Goal: Task Accomplishment & Management: Use online tool/utility

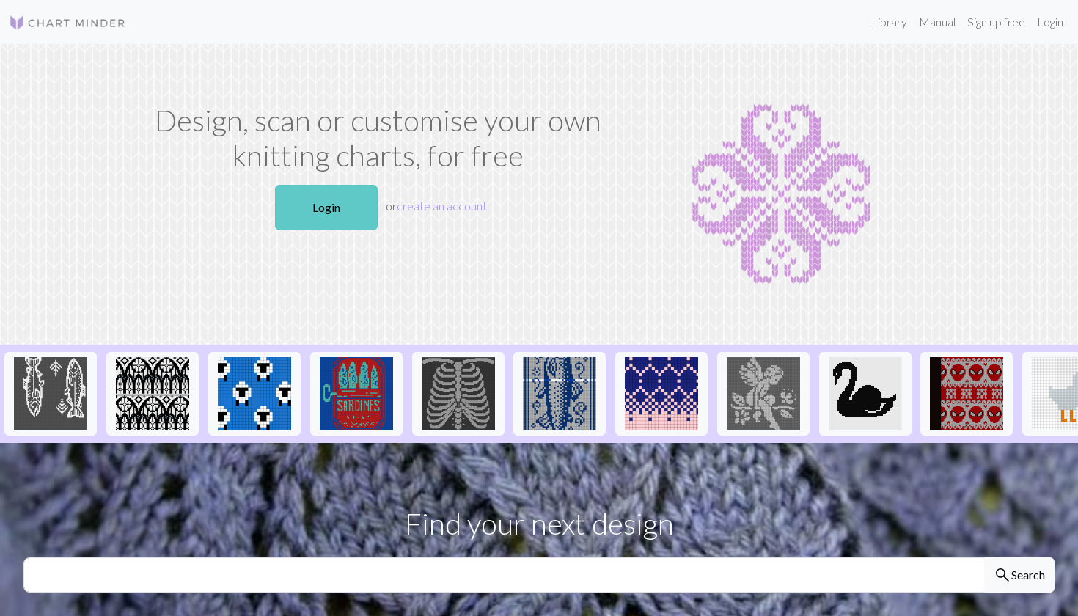
click at [352, 214] on link "Login" at bounding box center [326, 207] width 103 height 45
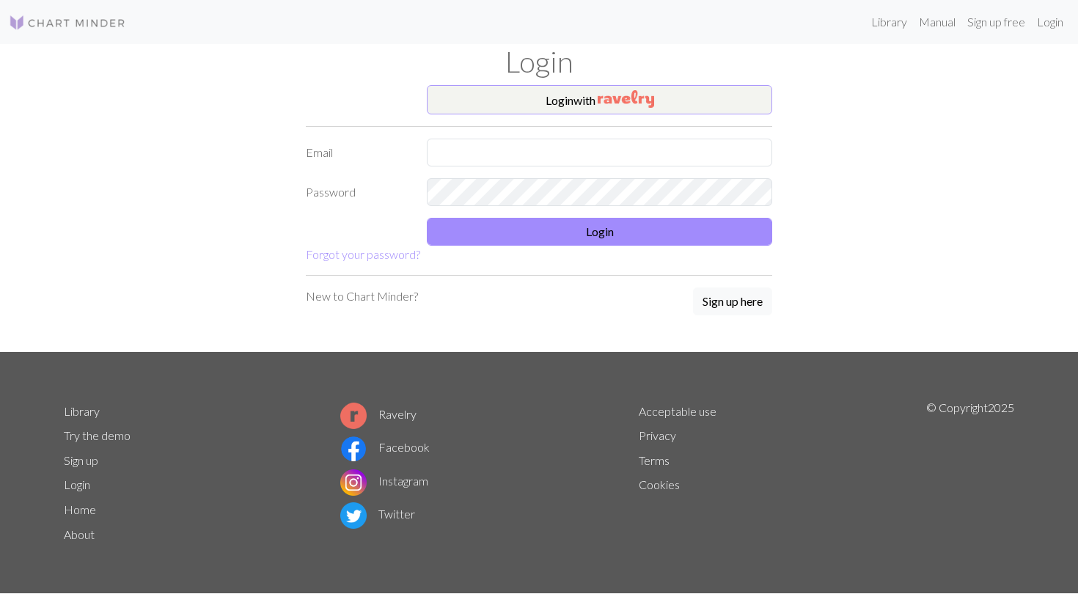
click at [604, 97] on img "button" at bounding box center [626, 99] width 56 height 18
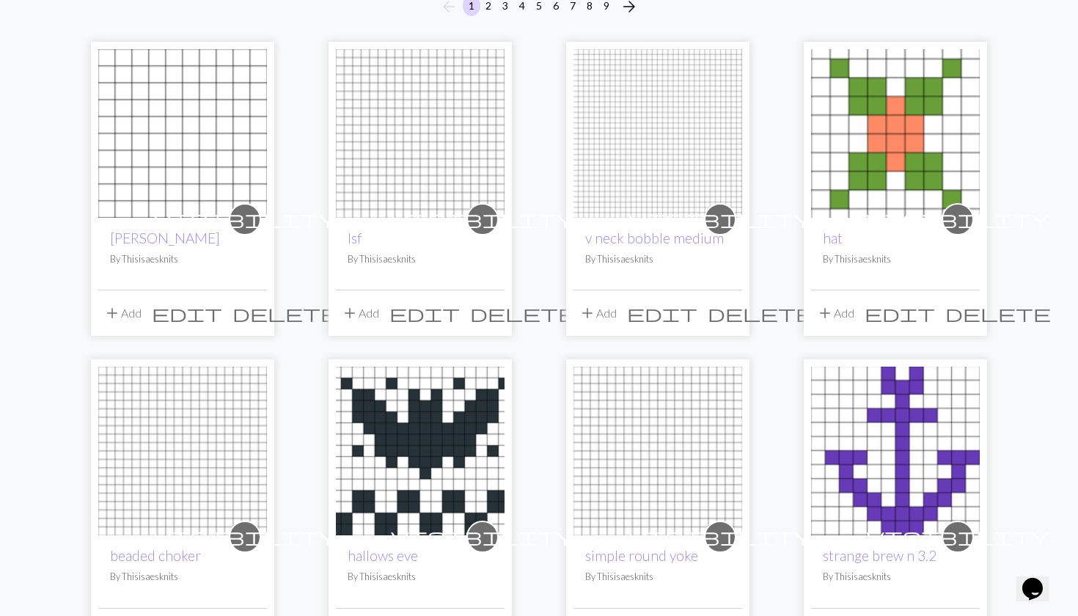
scroll to position [150, 0]
click at [400, 562] on link "hallows eve" at bounding box center [383, 555] width 70 height 17
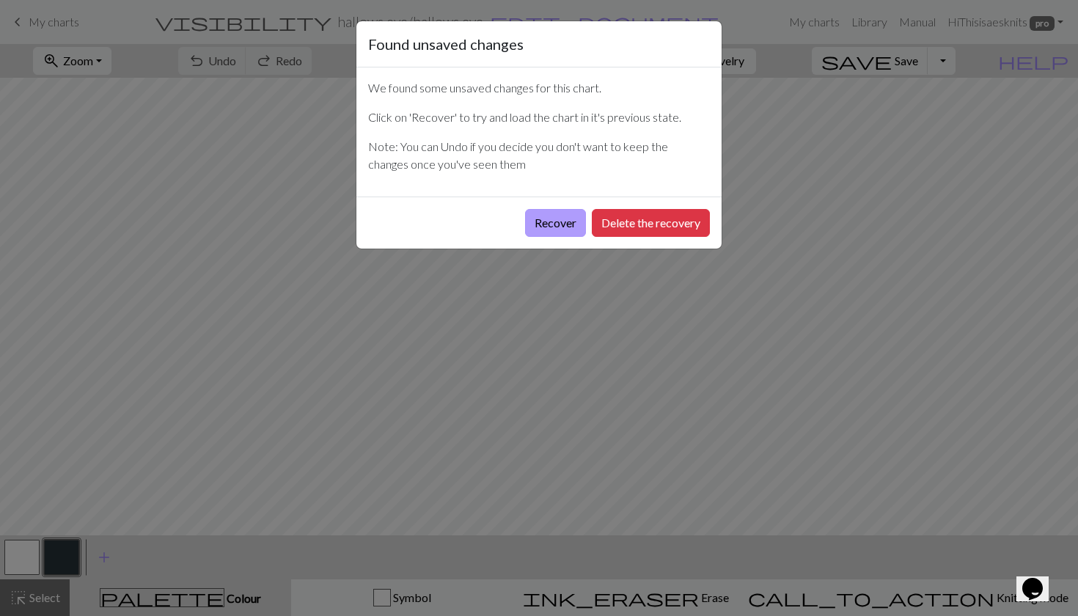
click at [576, 233] on button "Recover" at bounding box center [555, 223] width 61 height 28
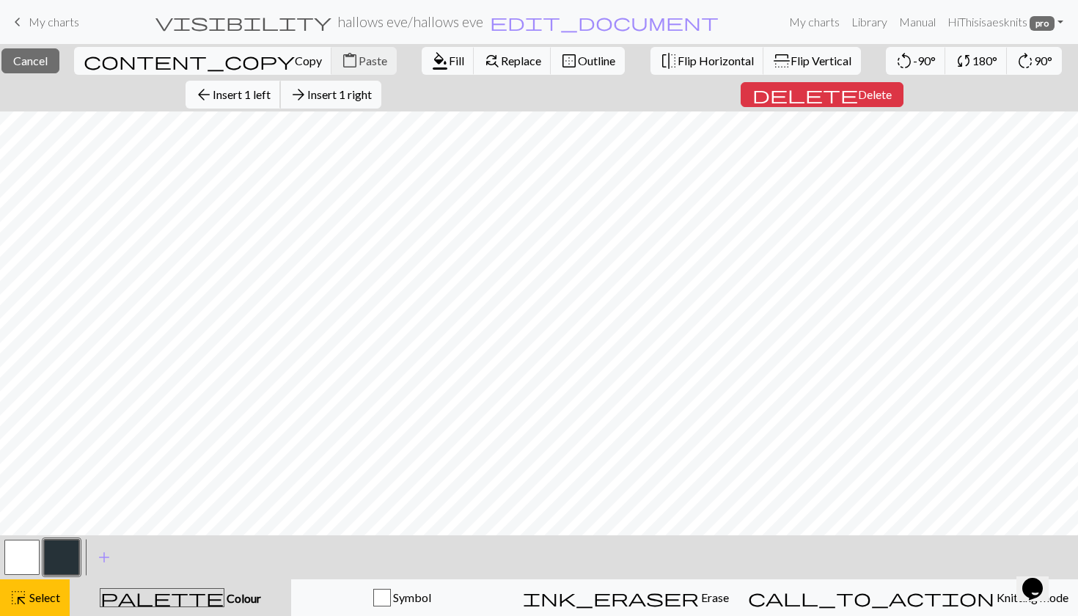
click at [266, 100] on span "Insert 1 left" at bounding box center [242, 94] width 58 height 14
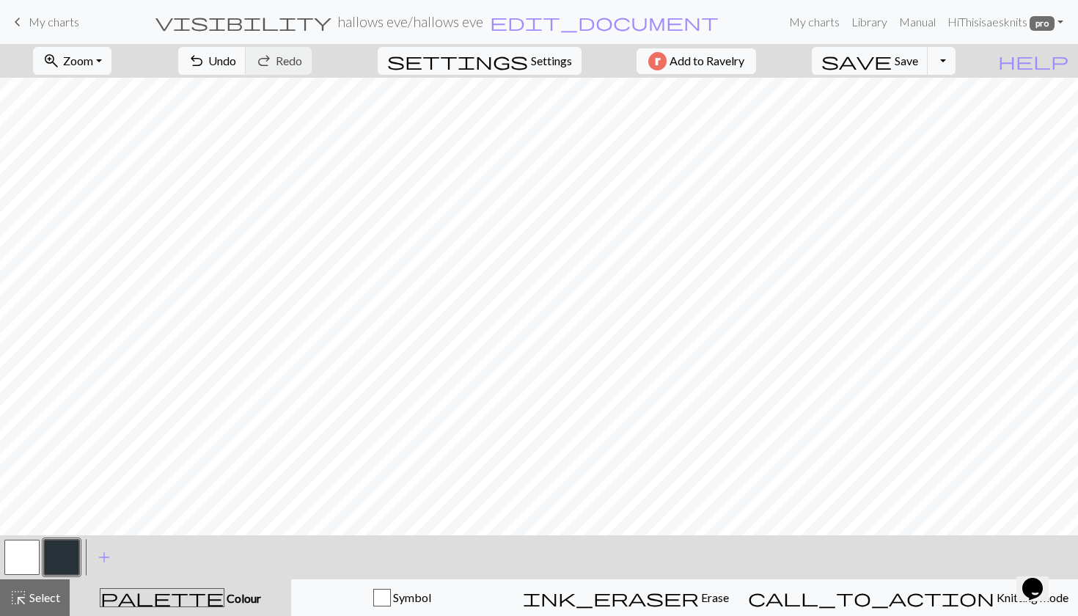
click at [20, 554] on button "button" at bounding box center [21, 557] width 35 height 35
click at [58, 576] on div at bounding box center [62, 558] width 40 height 40
click at [67, 552] on button "button" at bounding box center [61, 557] width 35 height 35
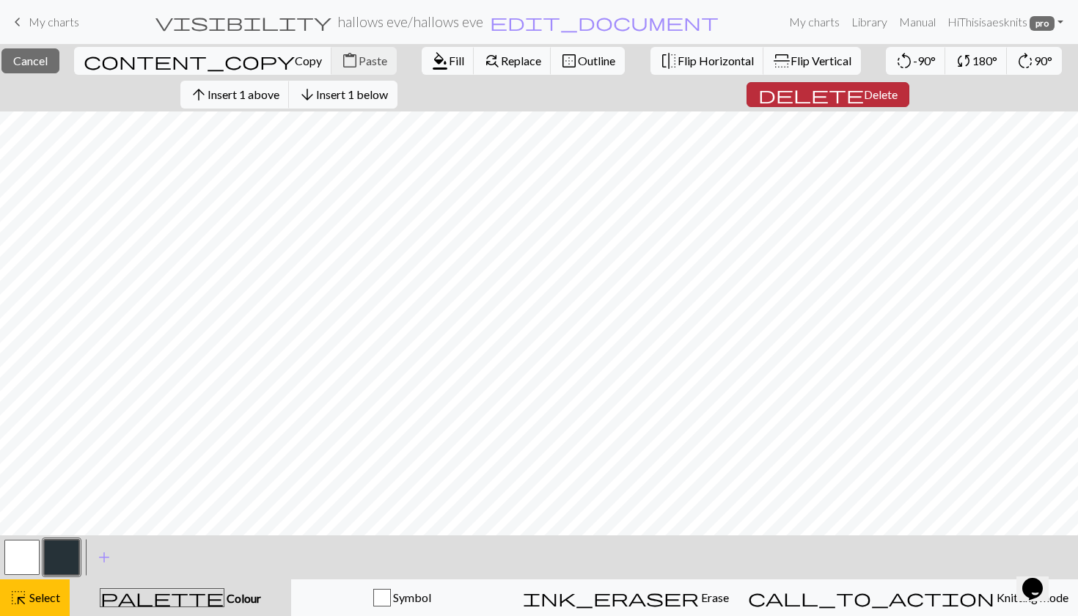
click at [864, 95] on span "Delete" at bounding box center [881, 94] width 34 height 14
click at [270, 98] on span "Insert 1 above" at bounding box center [244, 94] width 72 height 14
click at [273, 94] on span "Insert 1 above" at bounding box center [244, 94] width 72 height 14
click at [279, 95] on span "Insert 2 above" at bounding box center [244, 94] width 72 height 14
click at [279, 95] on span "Insert 4 above" at bounding box center [244, 94] width 72 height 14
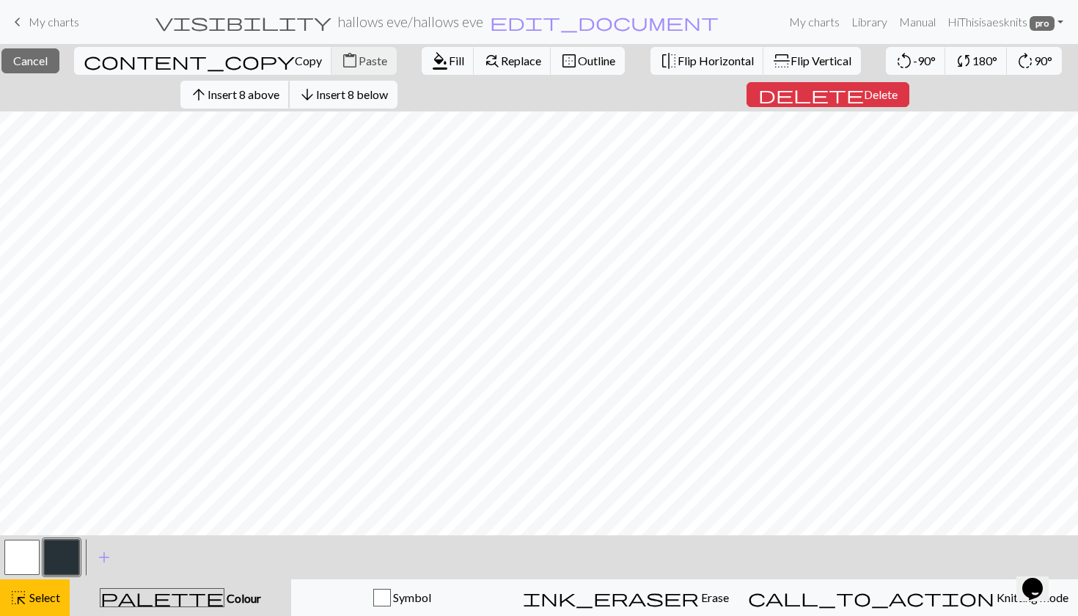
click at [268, 96] on span "Insert 8 above" at bounding box center [244, 94] width 72 height 14
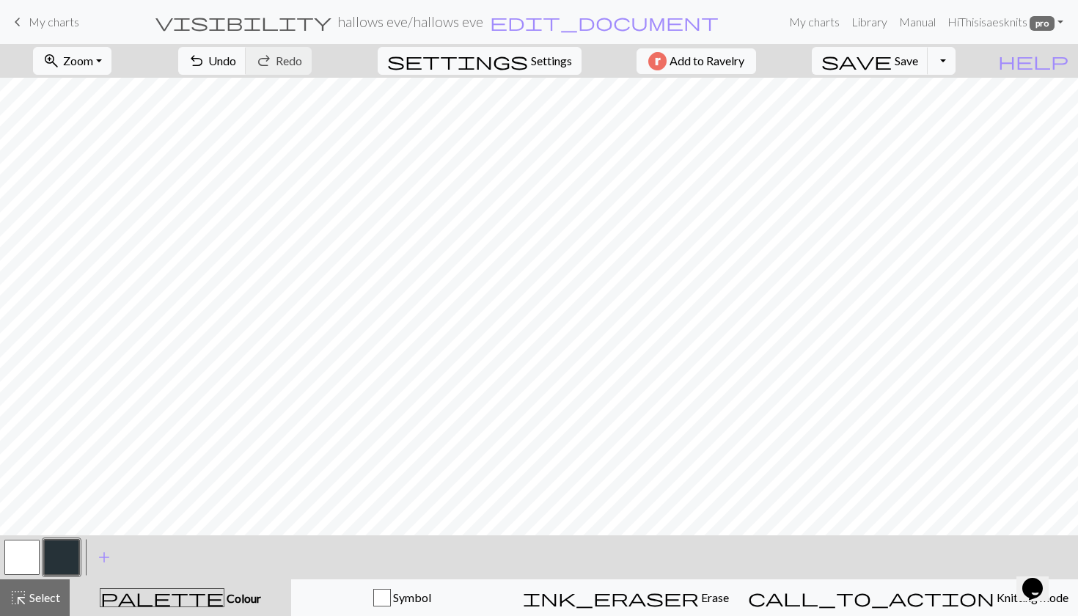
click at [69, 550] on button "button" at bounding box center [61, 557] width 35 height 35
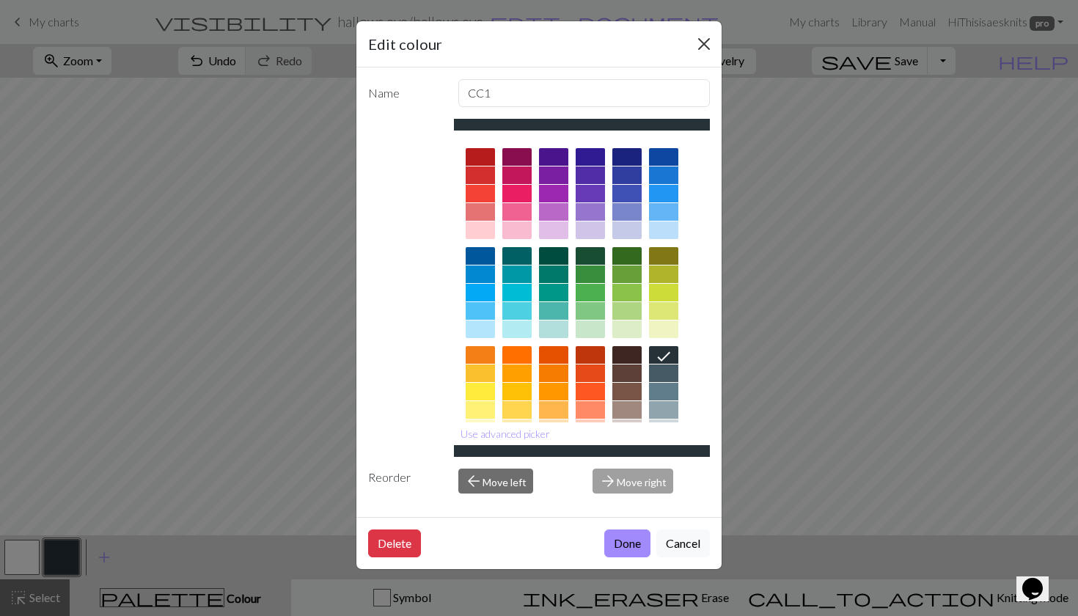
click at [704, 38] on button "Close" at bounding box center [703, 43] width 23 height 23
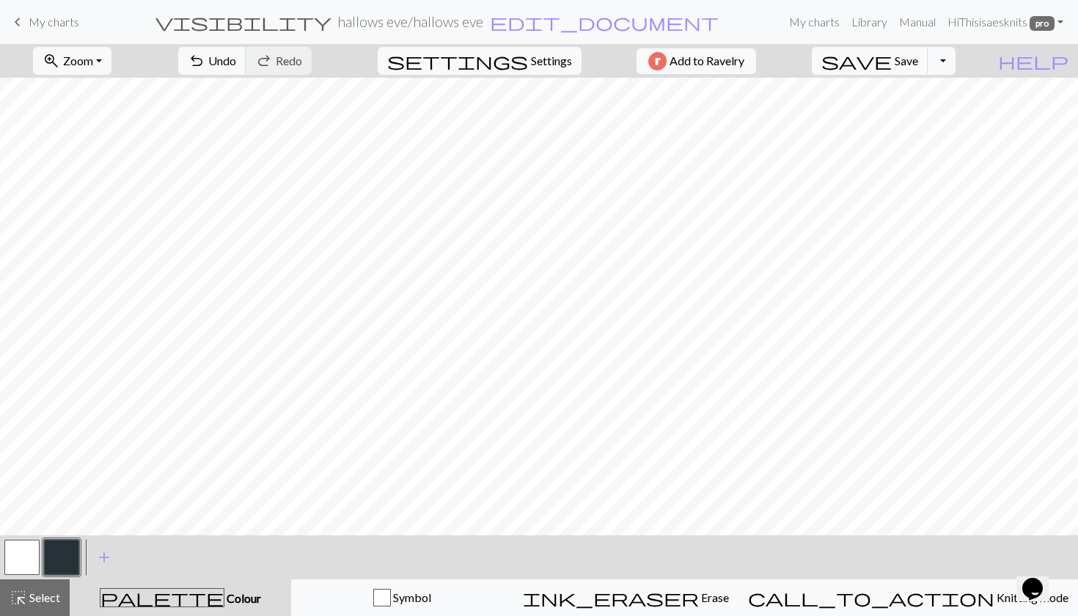
click at [26, 558] on button "button" at bounding box center [21, 557] width 35 height 35
click at [56, 555] on button "button" at bounding box center [61, 557] width 35 height 35
click at [29, 551] on button "button" at bounding box center [21, 557] width 35 height 35
click at [26, 563] on button "button" at bounding box center [21, 557] width 35 height 35
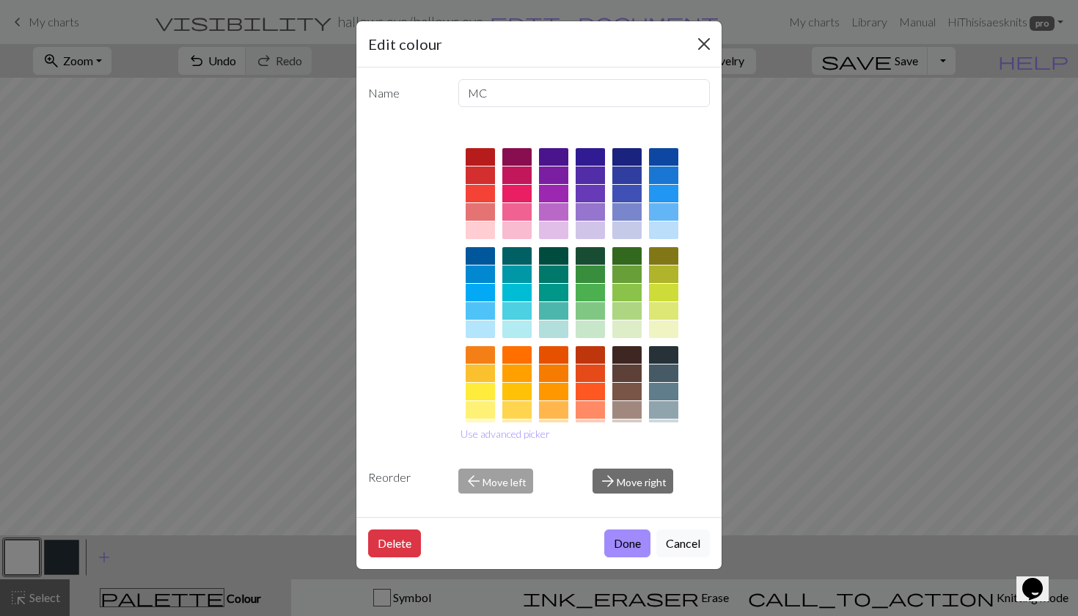
click at [703, 43] on button "Close" at bounding box center [703, 43] width 23 height 23
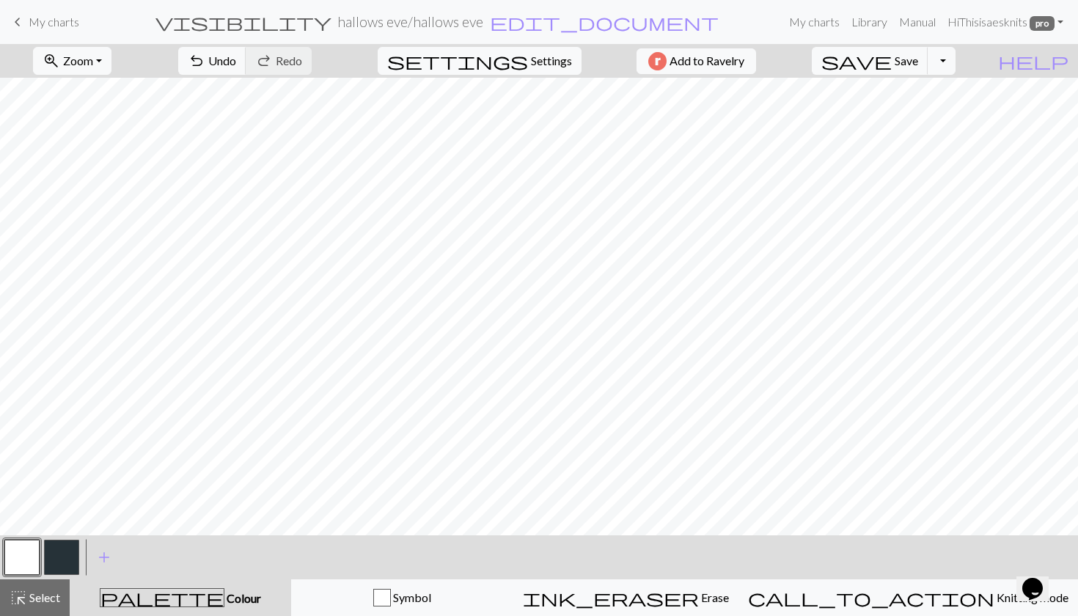
click at [63, 560] on button "button" at bounding box center [61, 557] width 35 height 35
click at [33, 559] on button "button" at bounding box center [21, 557] width 35 height 35
click at [32, 553] on button "button" at bounding box center [21, 557] width 35 height 35
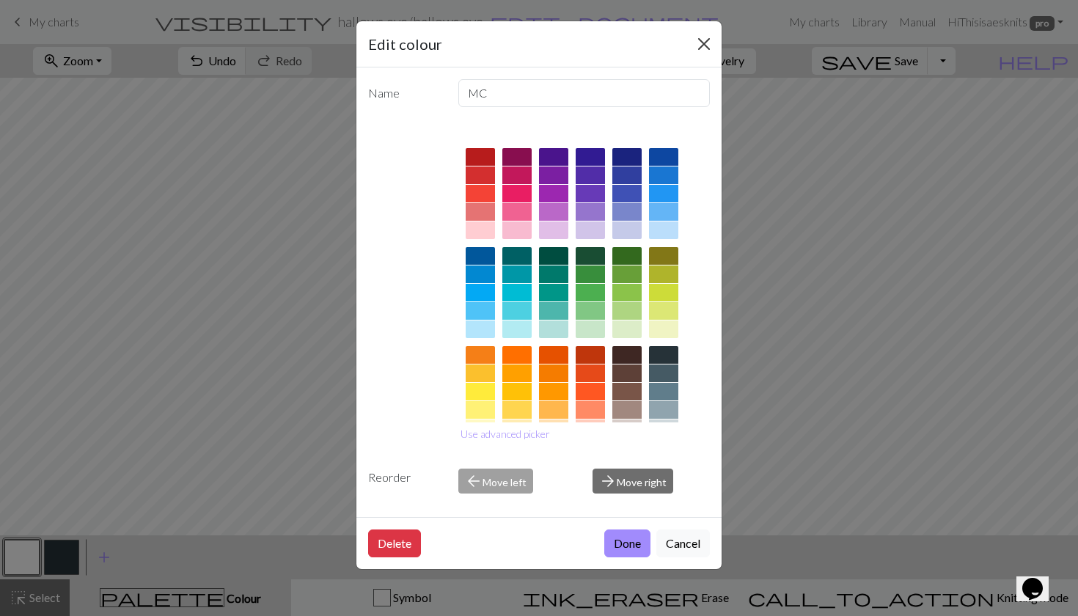
click at [704, 36] on button "Close" at bounding box center [703, 43] width 23 height 23
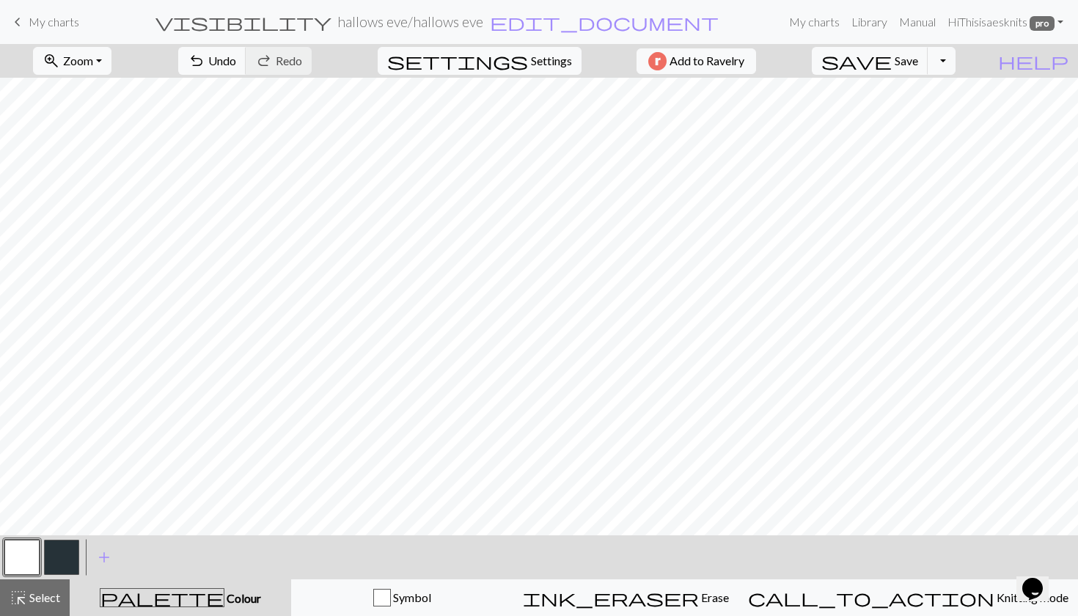
click at [67, 554] on button "button" at bounding box center [61, 557] width 35 height 35
click at [75, 554] on button "button" at bounding box center [61, 557] width 35 height 35
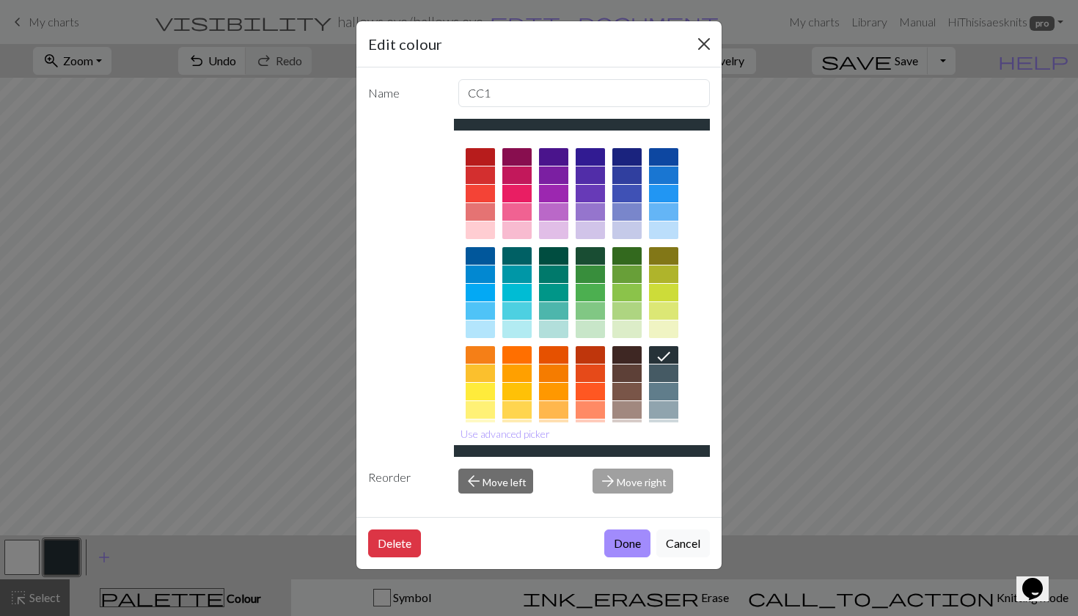
click at [706, 43] on button "Close" at bounding box center [703, 43] width 23 height 23
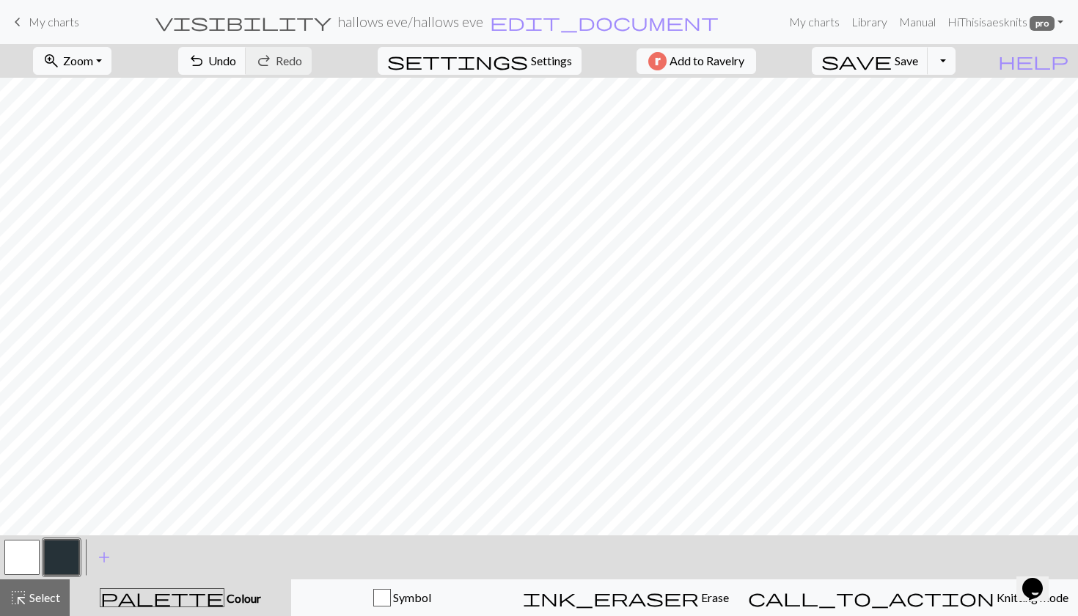
click at [29, 551] on button "button" at bounding box center [21, 557] width 35 height 35
click at [64, 557] on button "button" at bounding box center [61, 557] width 35 height 35
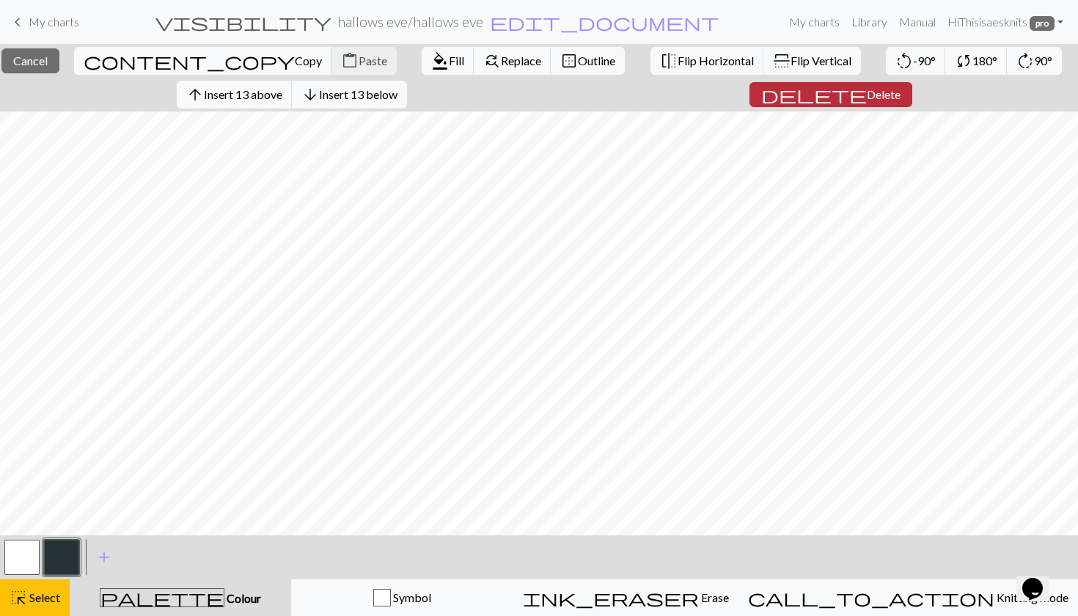
click at [878, 97] on span "Delete" at bounding box center [884, 94] width 34 height 14
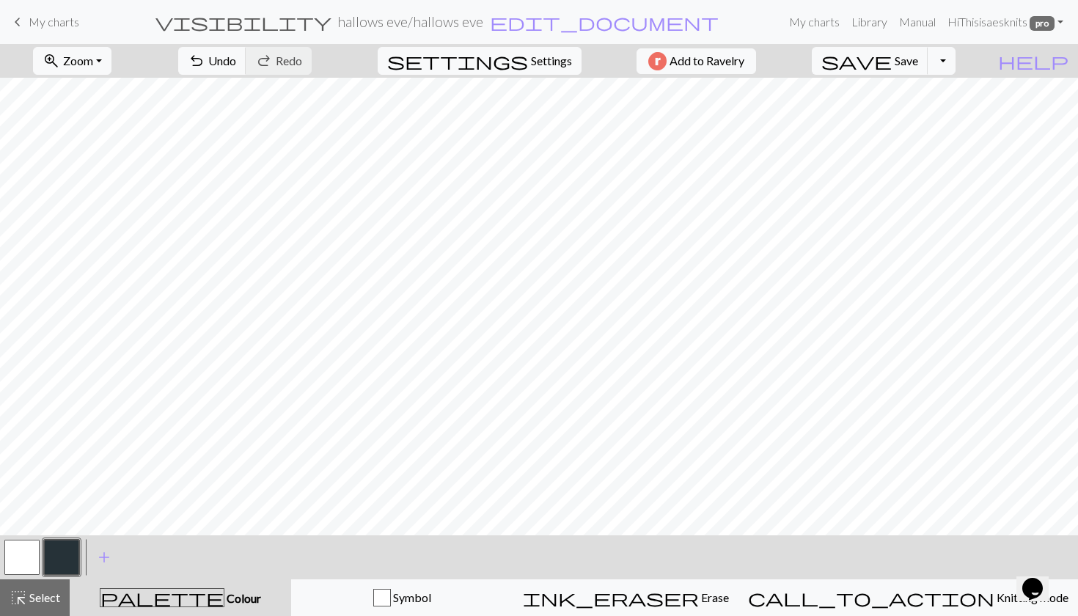
click at [66, 549] on button "button" at bounding box center [61, 557] width 35 height 35
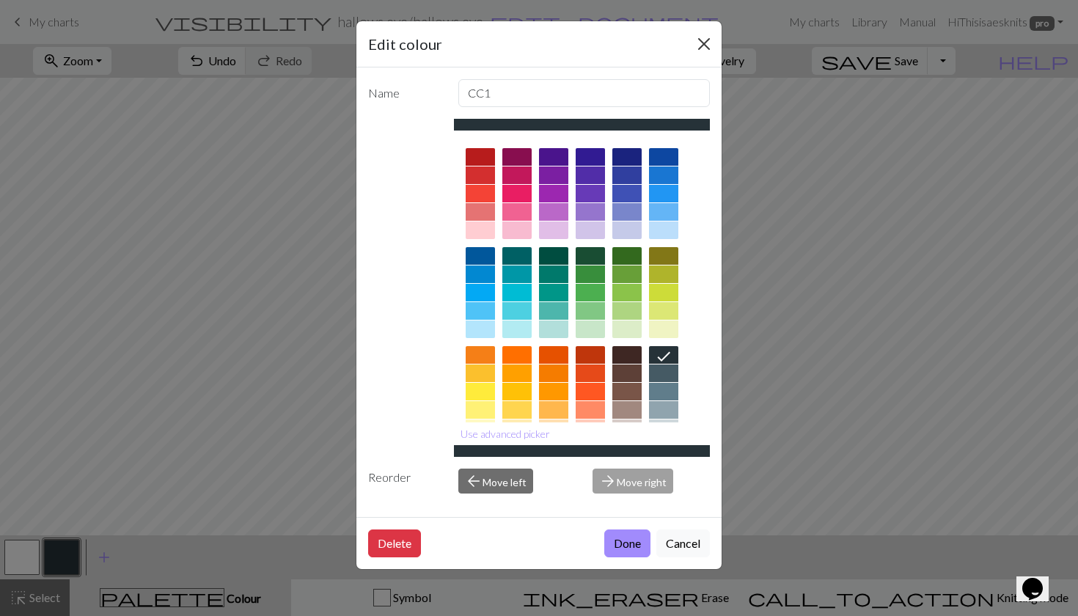
click at [704, 51] on button "Close" at bounding box center [703, 43] width 23 height 23
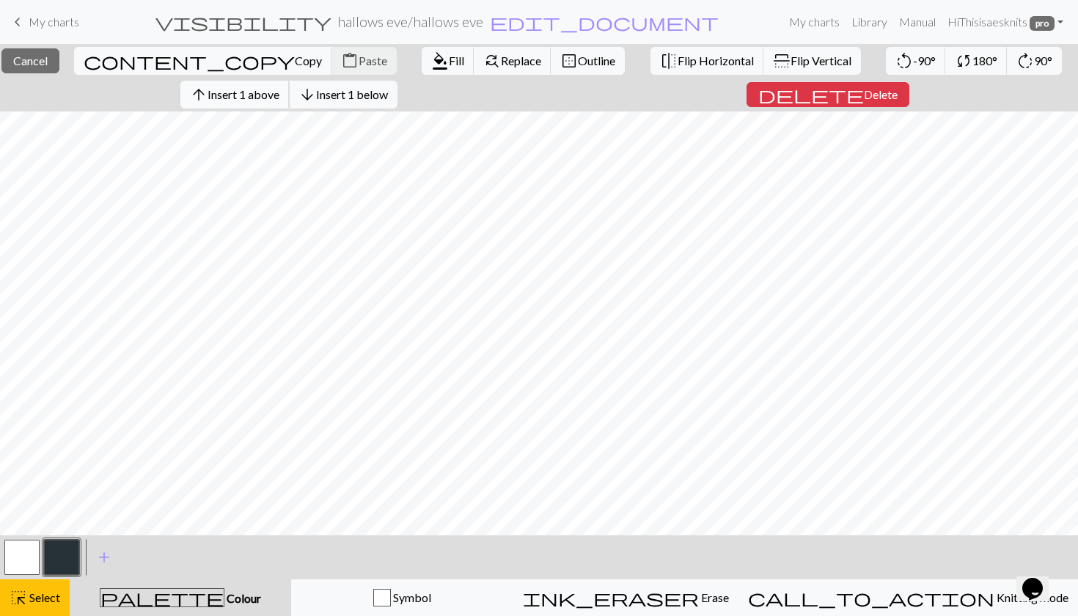
click at [274, 103] on button "arrow_upward Insert 1 above" at bounding box center [234, 95] width 109 height 28
click at [270, 94] on span "Insert 1 above" at bounding box center [244, 94] width 72 height 14
click at [841, 101] on button "delete Delete" at bounding box center [828, 94] width 163 height 25
click at [864, 87] on span "Delete" at bounding box center [881, 94] width 34 height 14
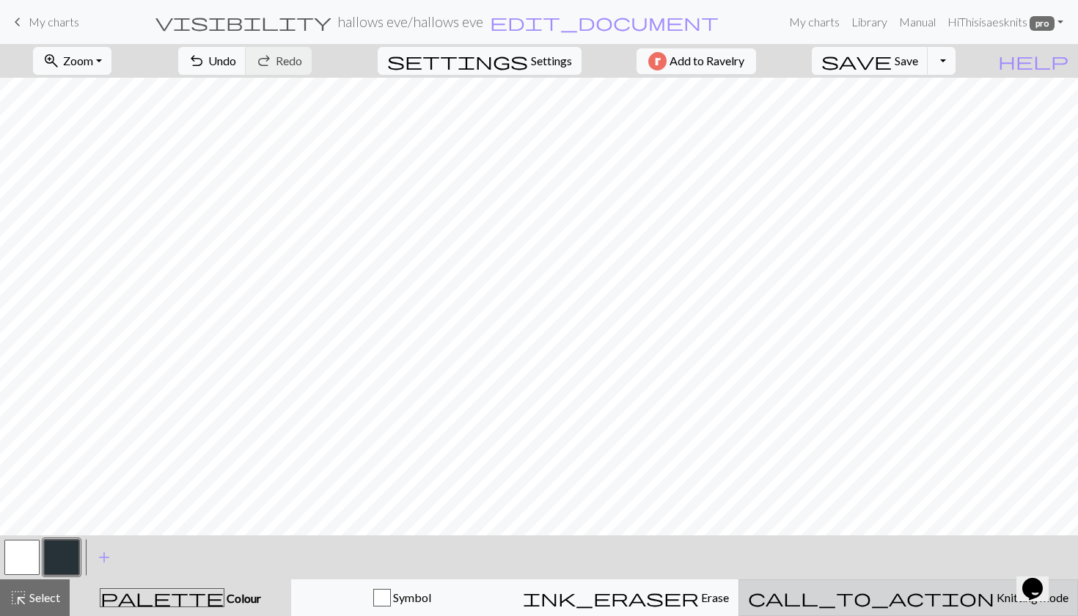
click at [995, 591] on span "Knitting mode" at bounding box center [1032, 597] width 74 height 14
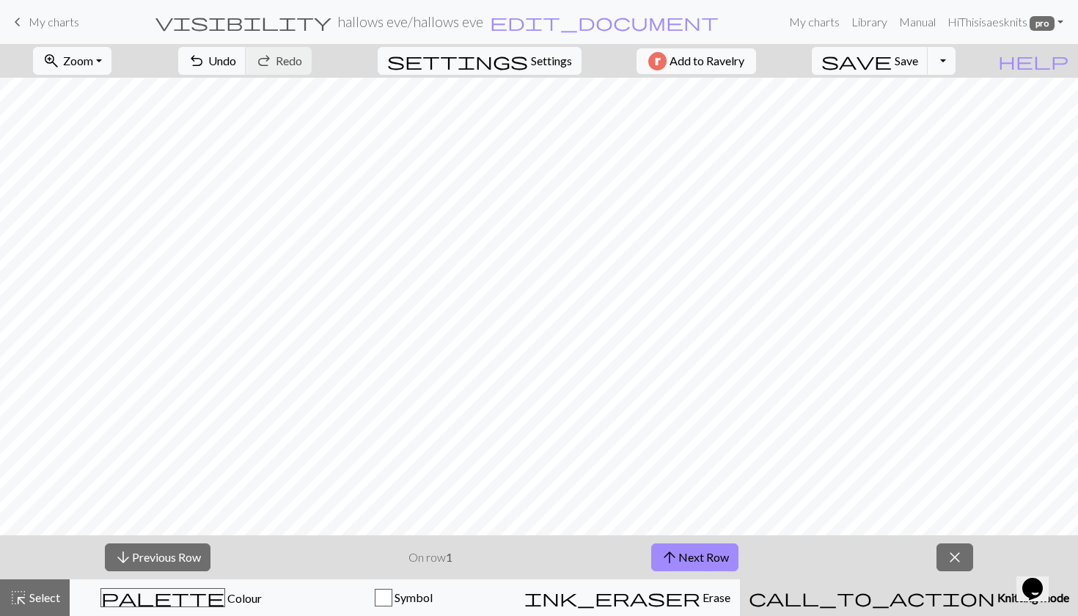
click at [43, 19] on span "My charts" at bounding box center [54, 22] width 51 height 14
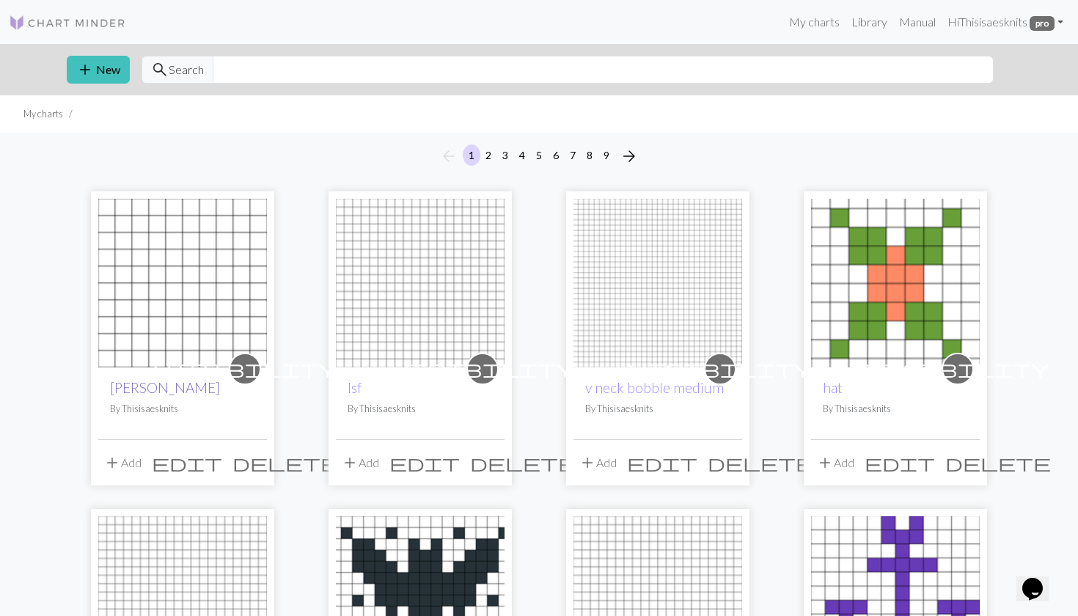
click at [165, 383] on link "[PERSON_NAME]" at bounding box center [165, 387] width 110 height 17
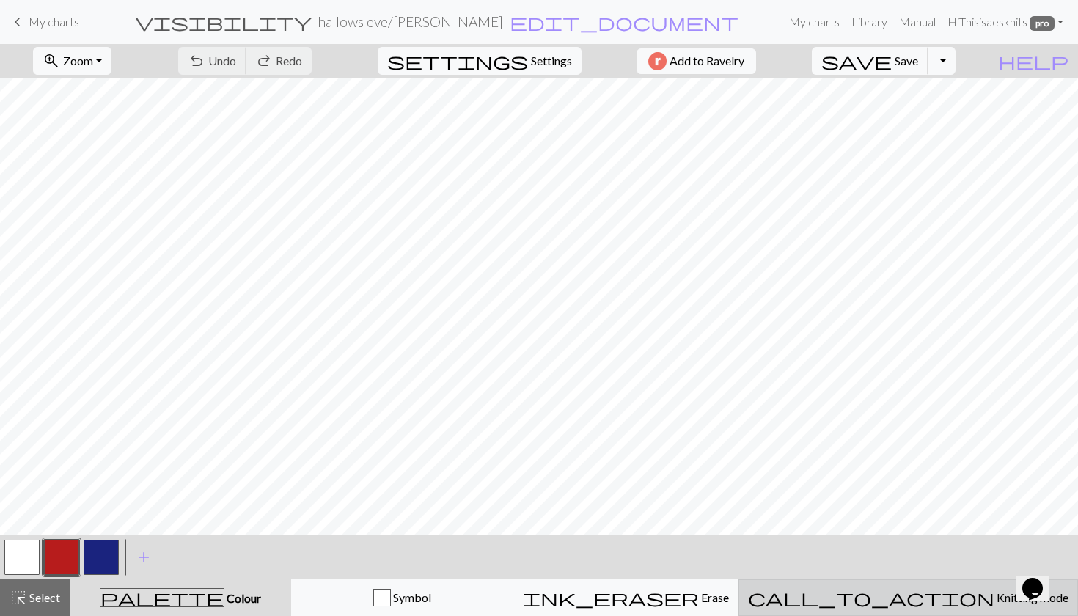
click at [995, 601] on span "Knitting mode" at bounding box center [1032, 597] width 74 height 14
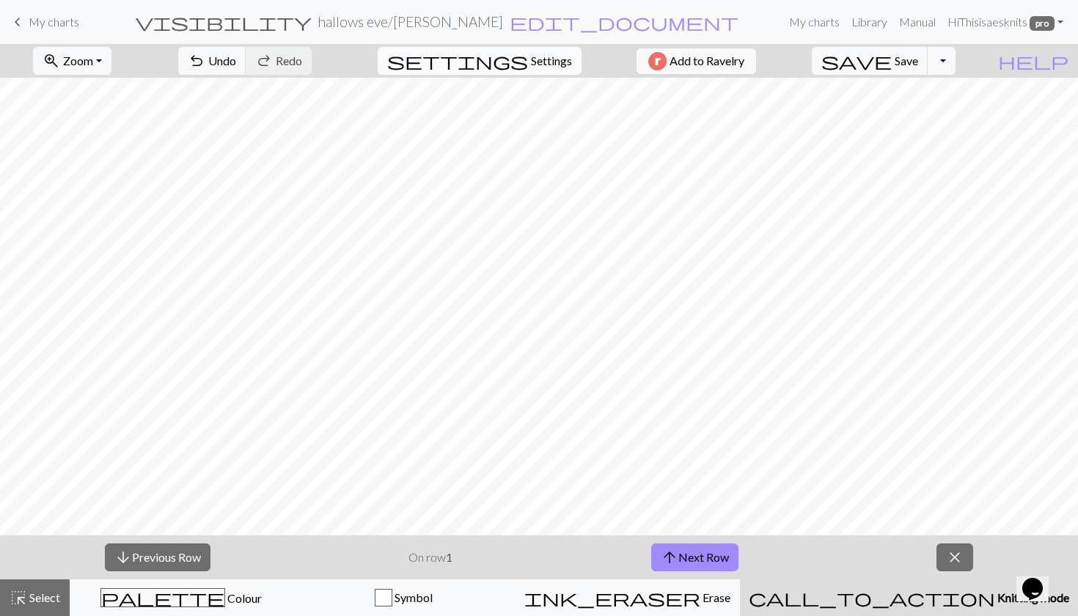
click at [560, 58] on span "Settings" at bounding box center [551, 61] width 41 height 18
select select "aran"
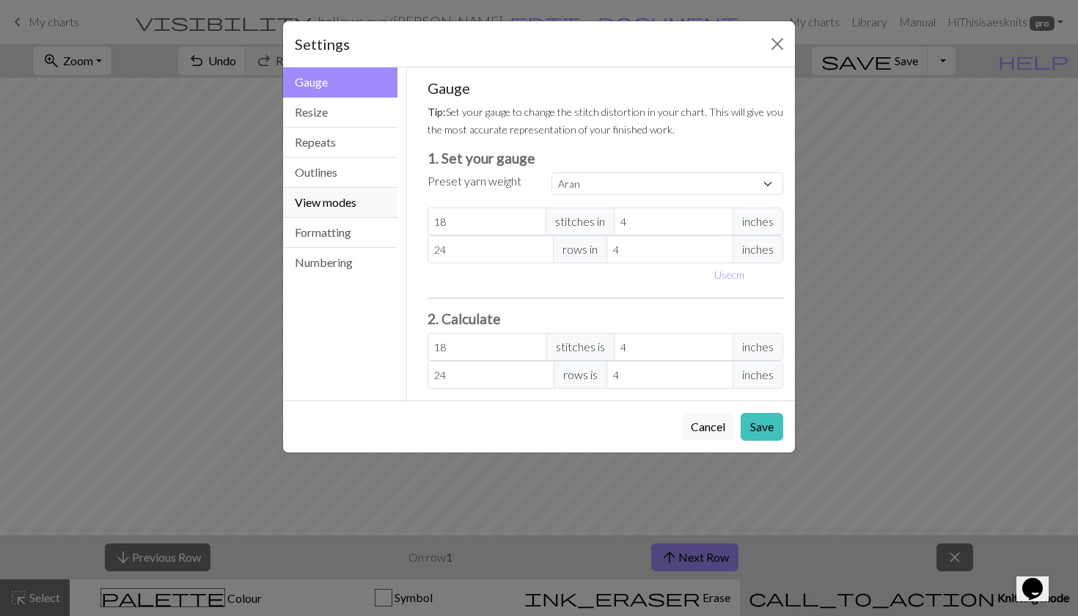
click at [349, 199] on button "View modes" at bounding box center [340, 203] width 114 height 30
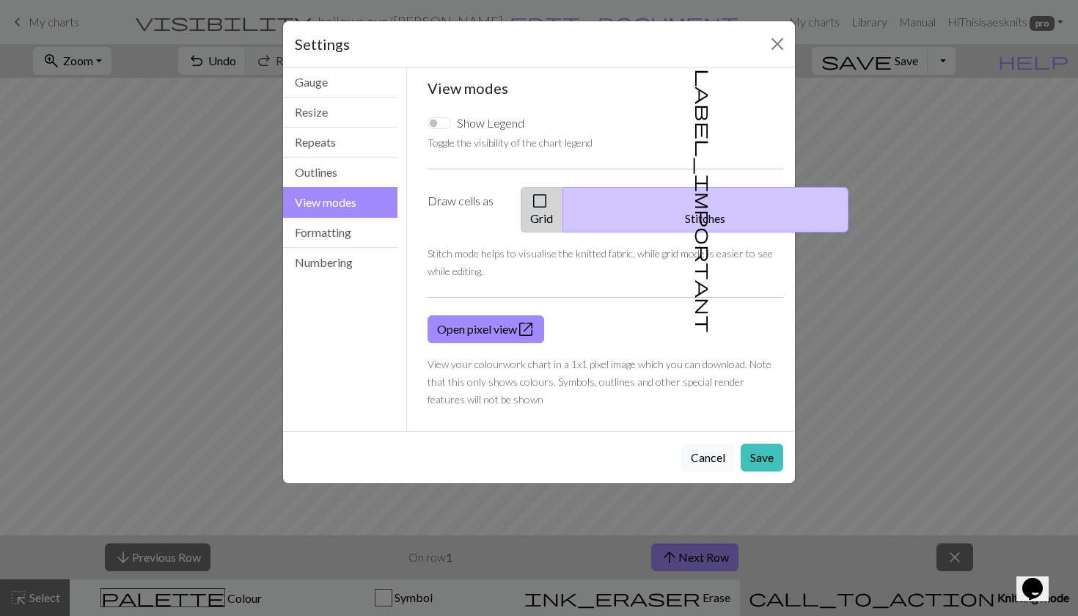
click at [563, 210] on button "check_box_outline_blank Grid" at bounding box center [542, 209] width 43 height 45
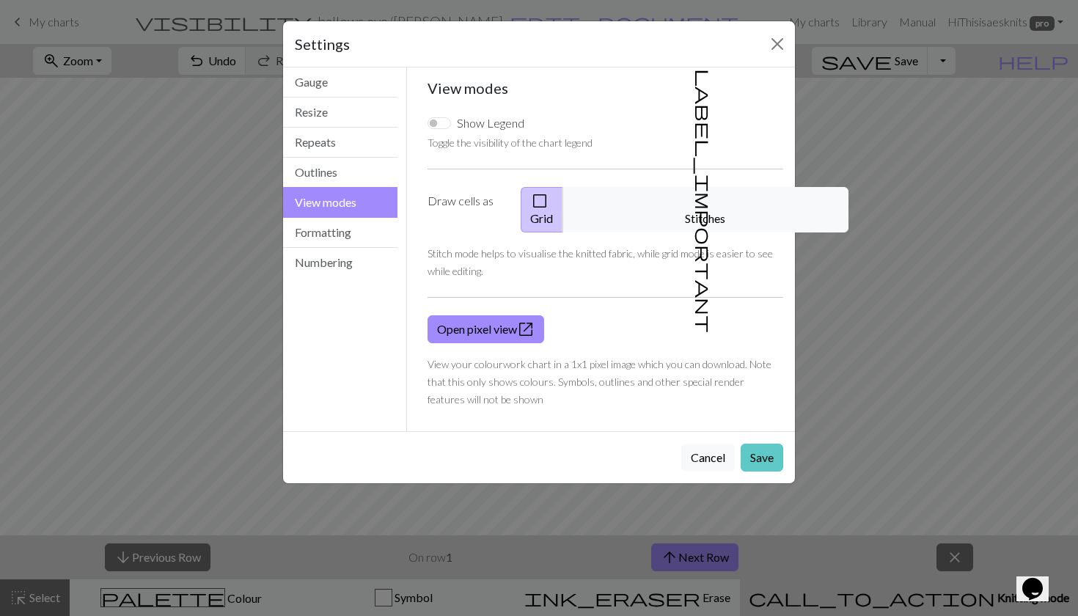
click at [764, 444] on button "Save" at bounding box center [762, 458] width 43 height 28
